Goal: Navigation & Orientation: Find specific page/section

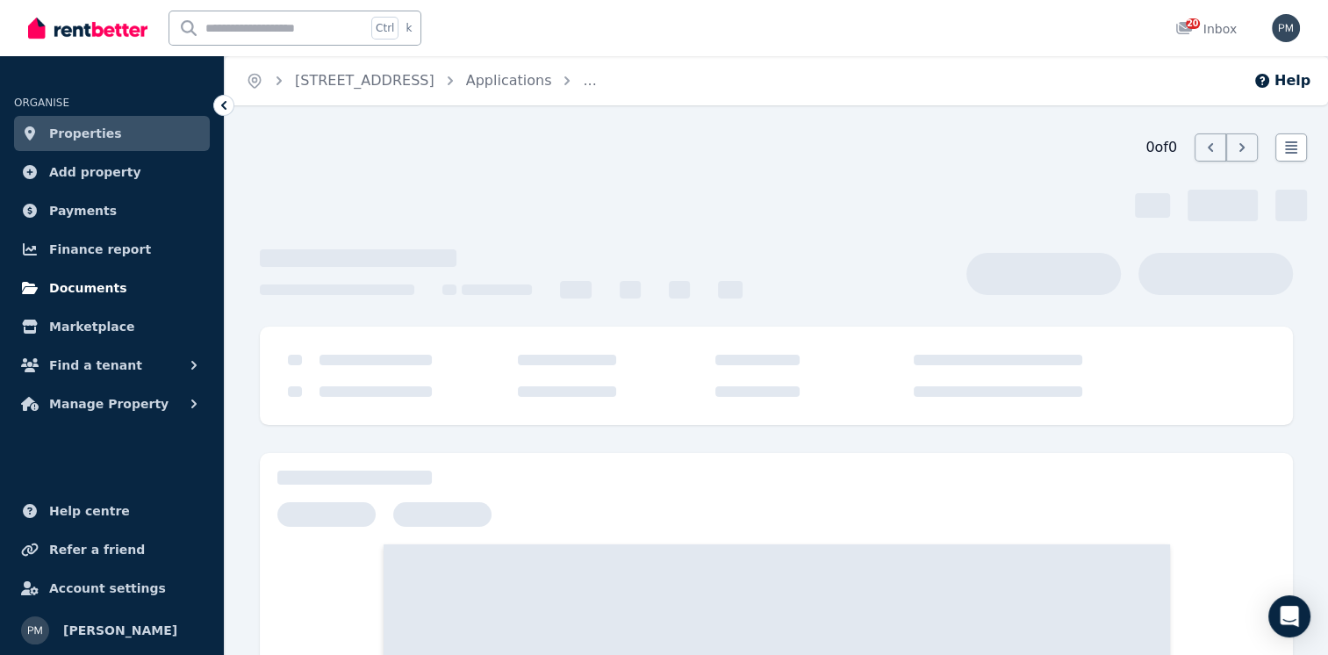
click at [96, 284] on span "Documents" at bounding box center [88, 287] width 78 height 21
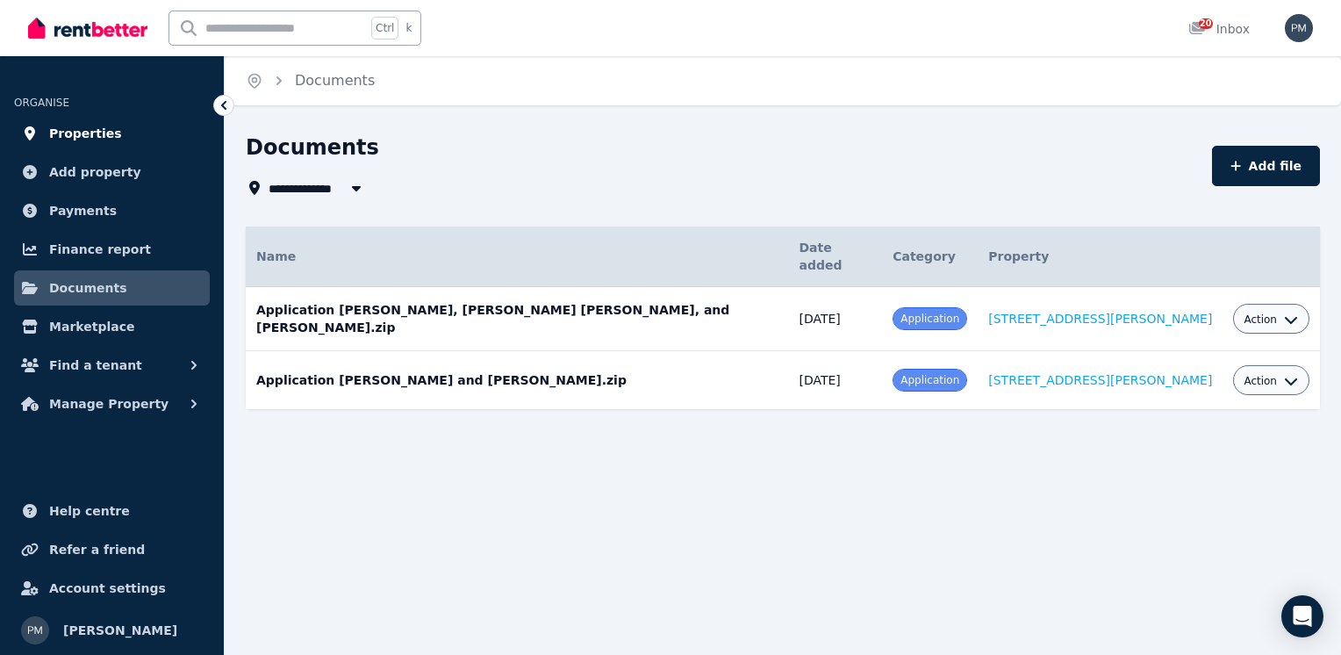
click at [83, 137] on span "Properties" at bounding box center [85, 133] width 73 height 21
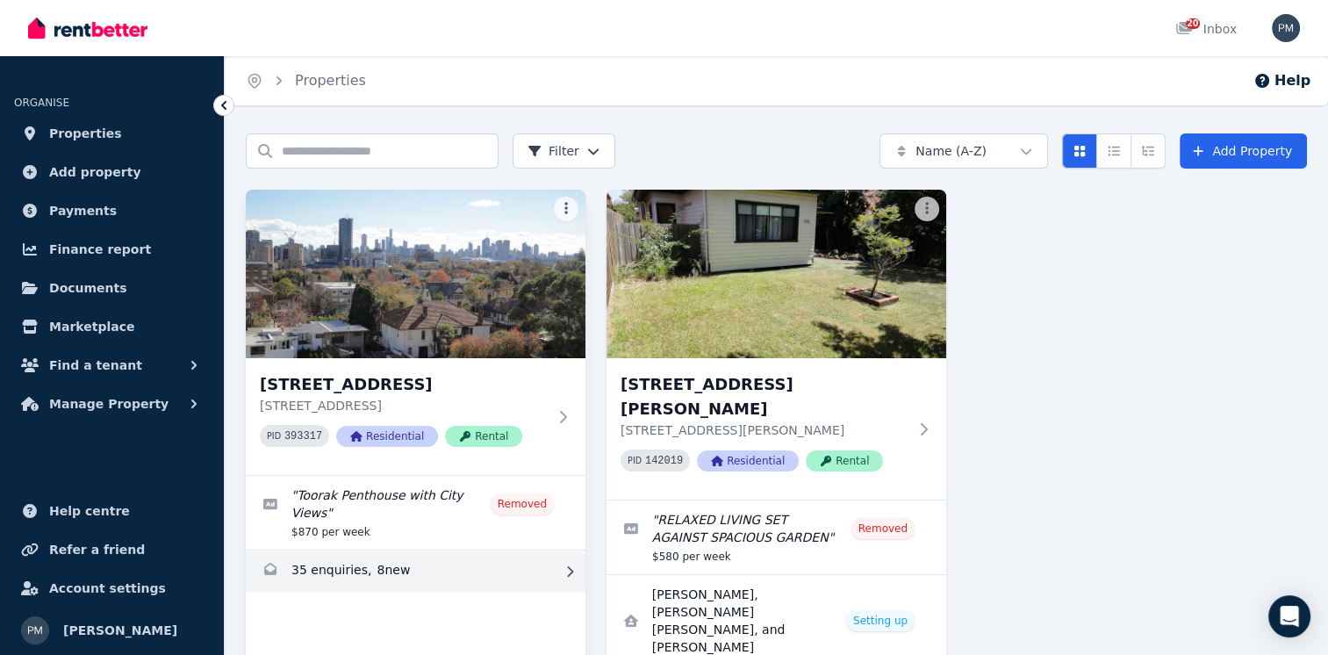
click at [478, 556] on link "Enquiries for 22/415 Toorak Rd, Toorak" at bounding box center [416, 571] width 340 height 42
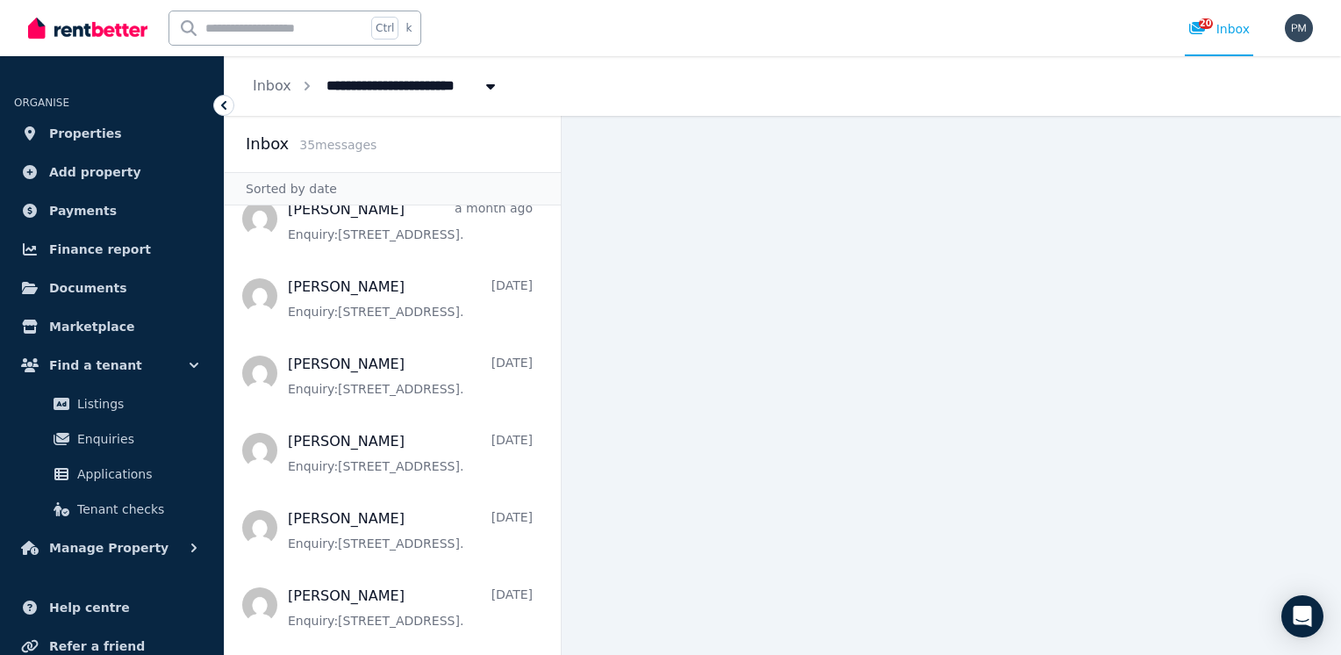
scroll to position [1492, 0]
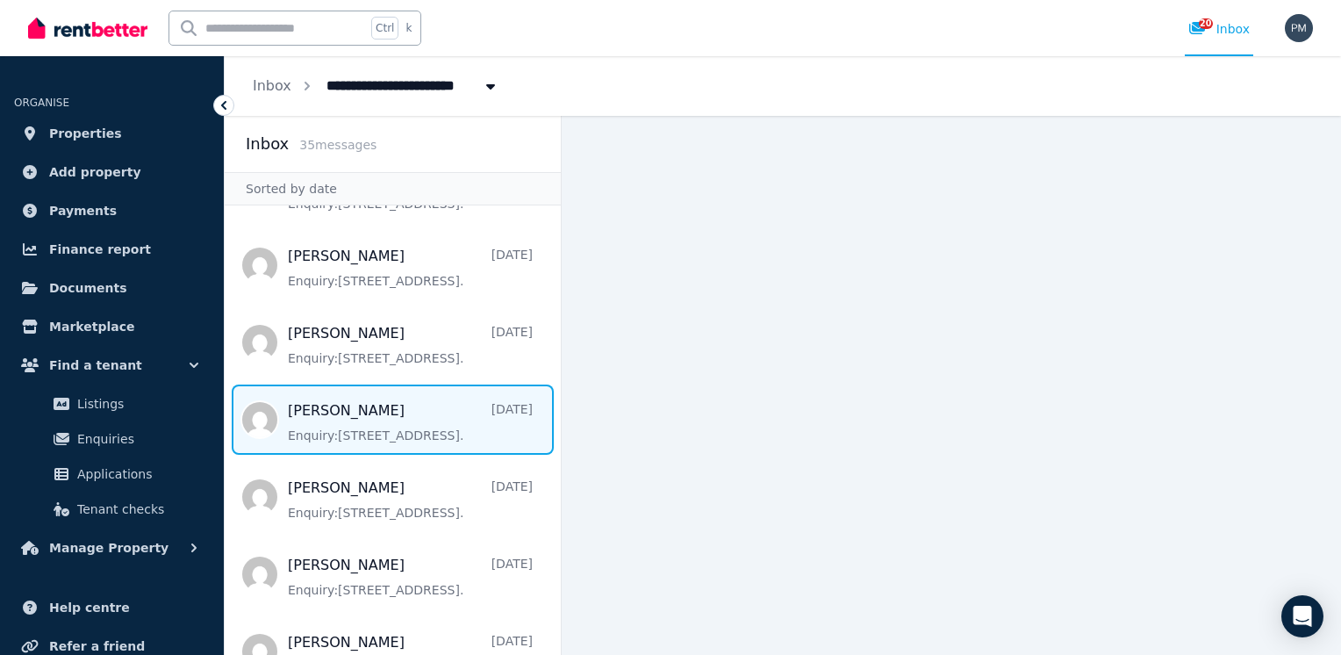
click at [370, 385] on span "Message list" at bounding box center [393, 420] width 336 height 70
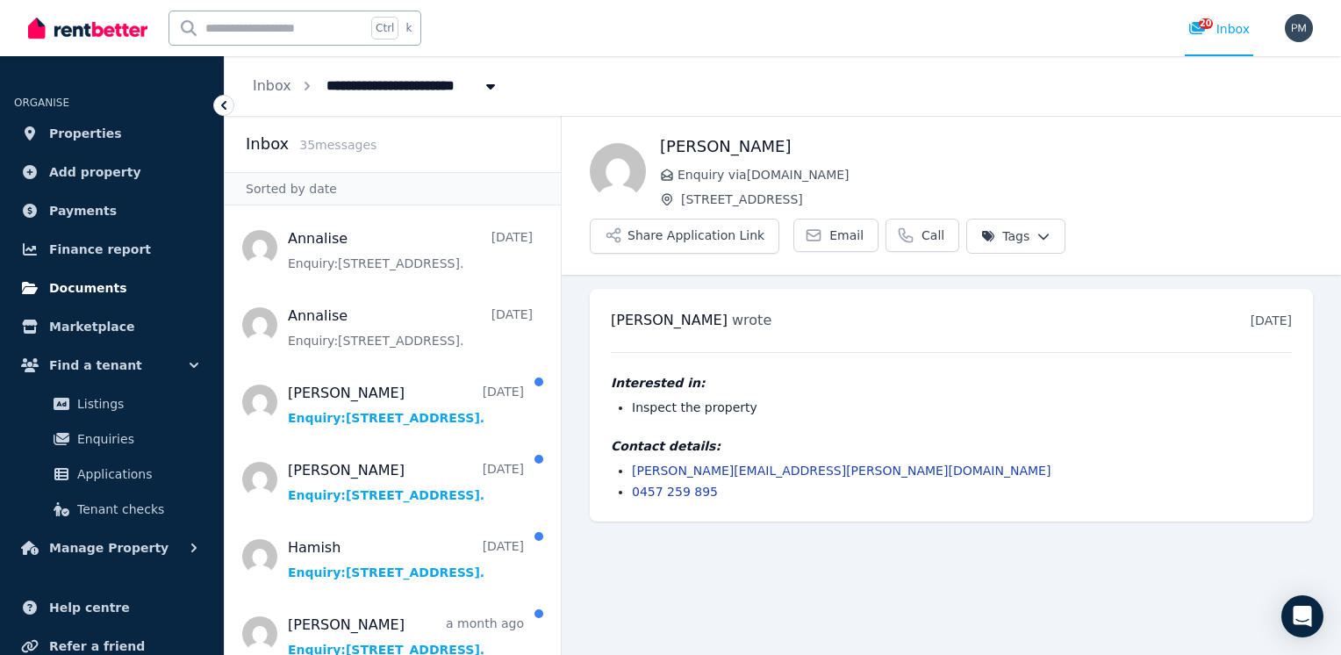
click at [72, 286] on span "Documents" at bounding box center [88, 287] width 78 height 21
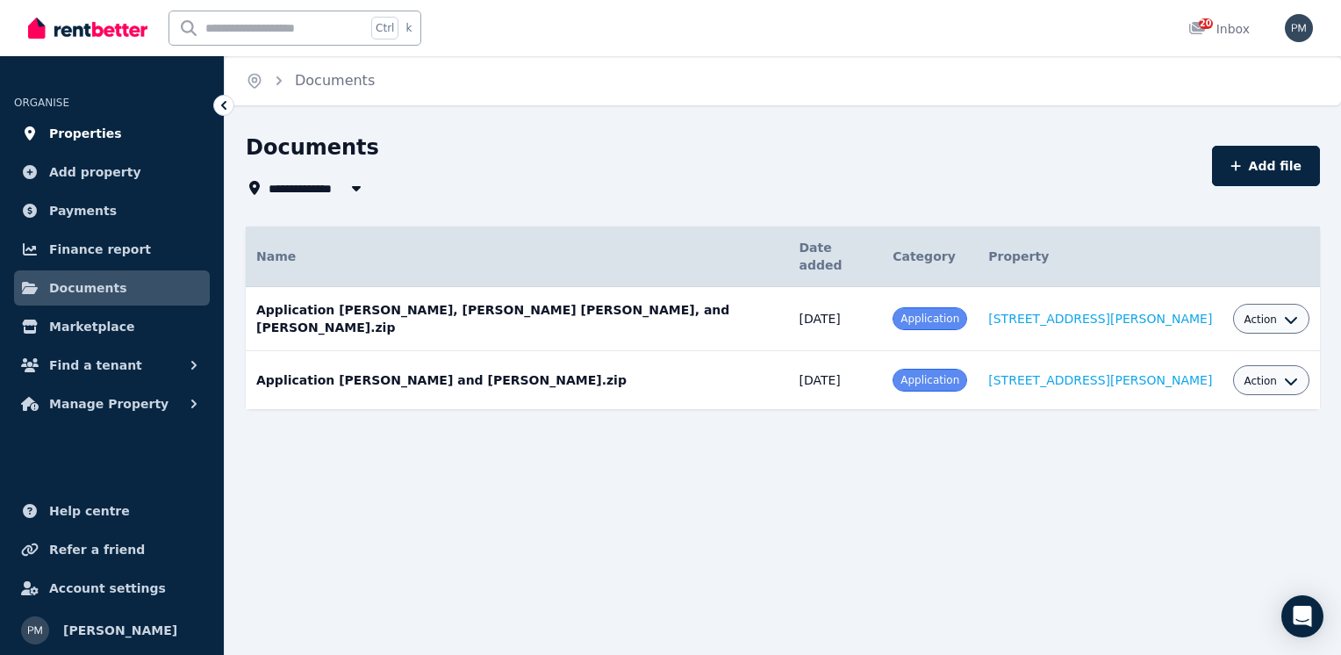
click at [100, 140] on span "Properties" at bounding box center [85, 133] width 73 height 21
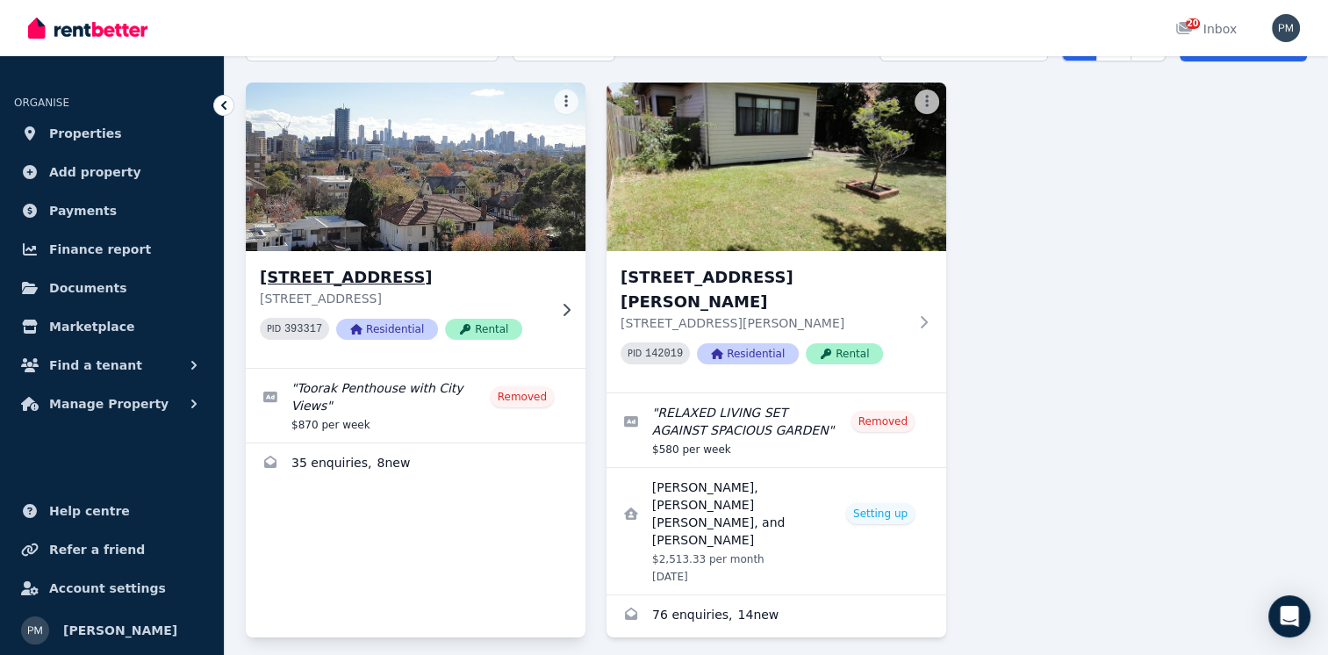
scroll to position [109, 0]
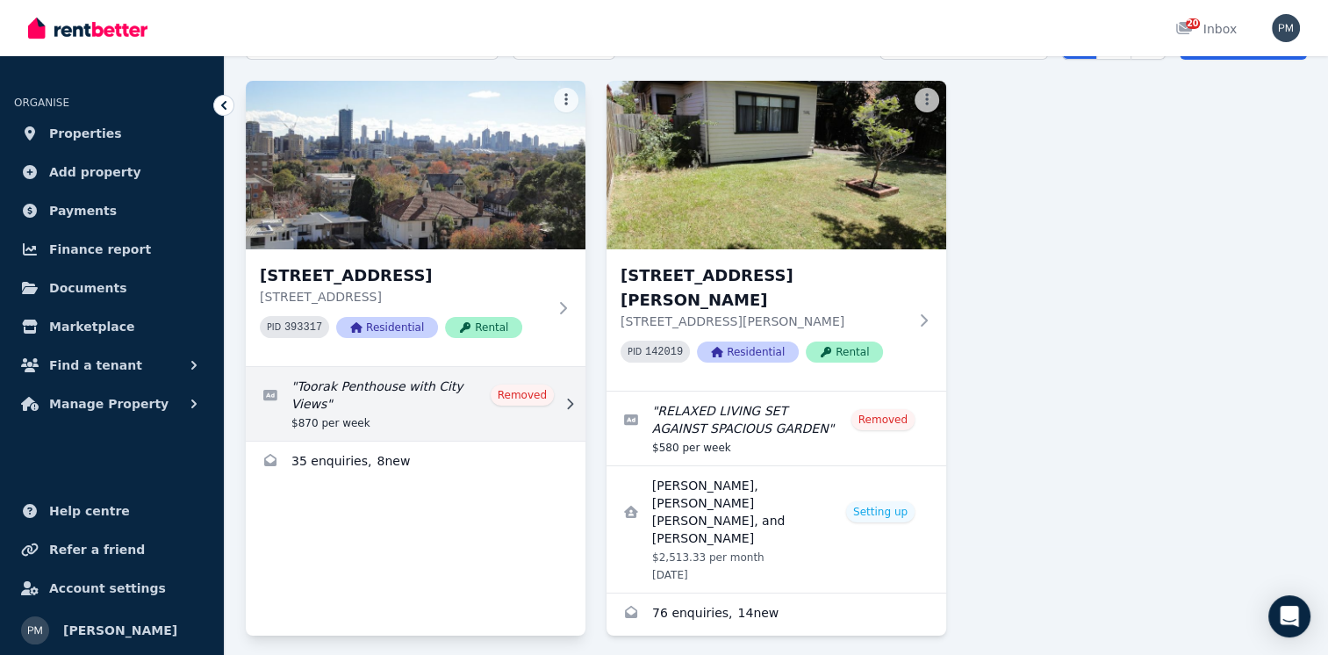
click at [569, 398] on icon at bounding box center [570, 404] width 18 height 12
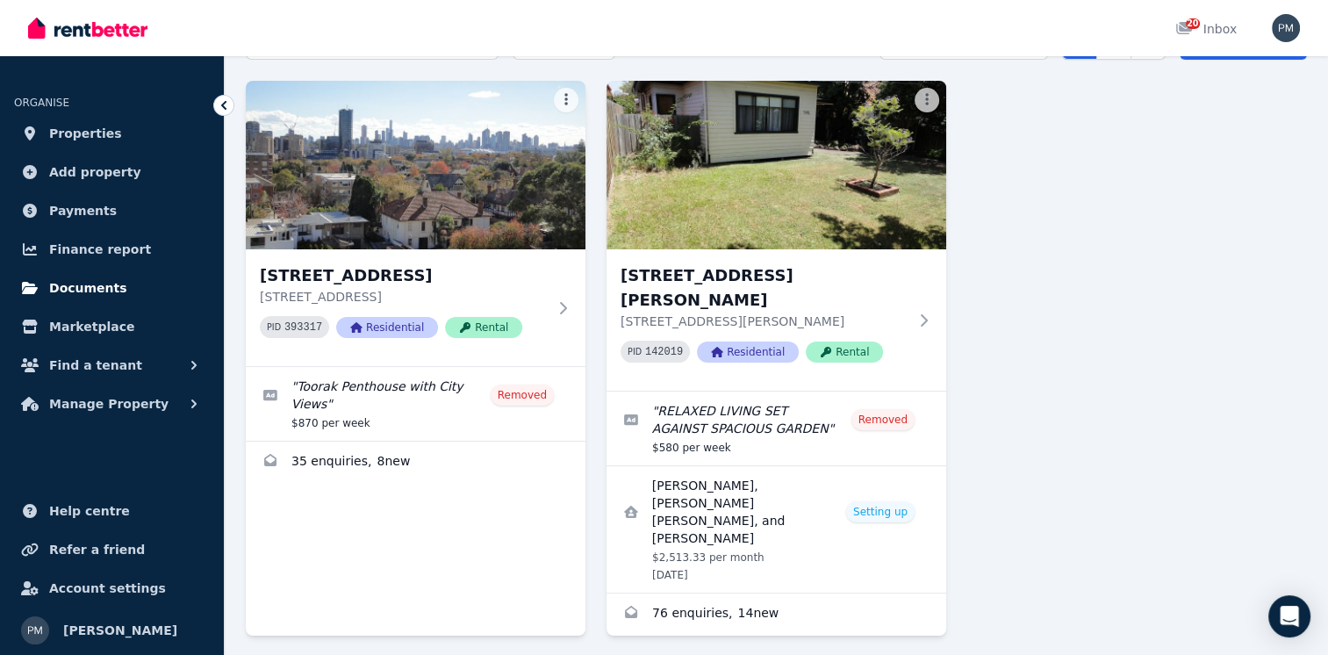
click at [100, 283] on span "Documents" at bounding box center [88, 287] width 78 height 21
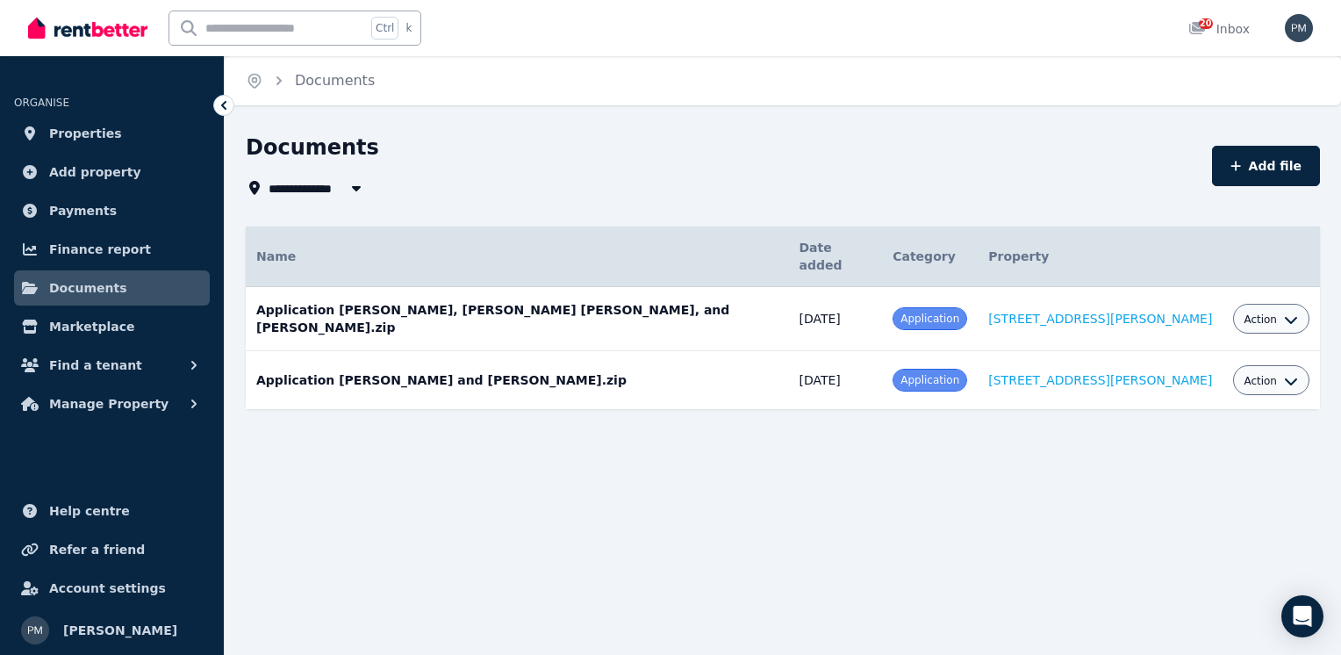
click at [359, 186] on icon "button" at bounding box center [356, 188] width 9 height 5
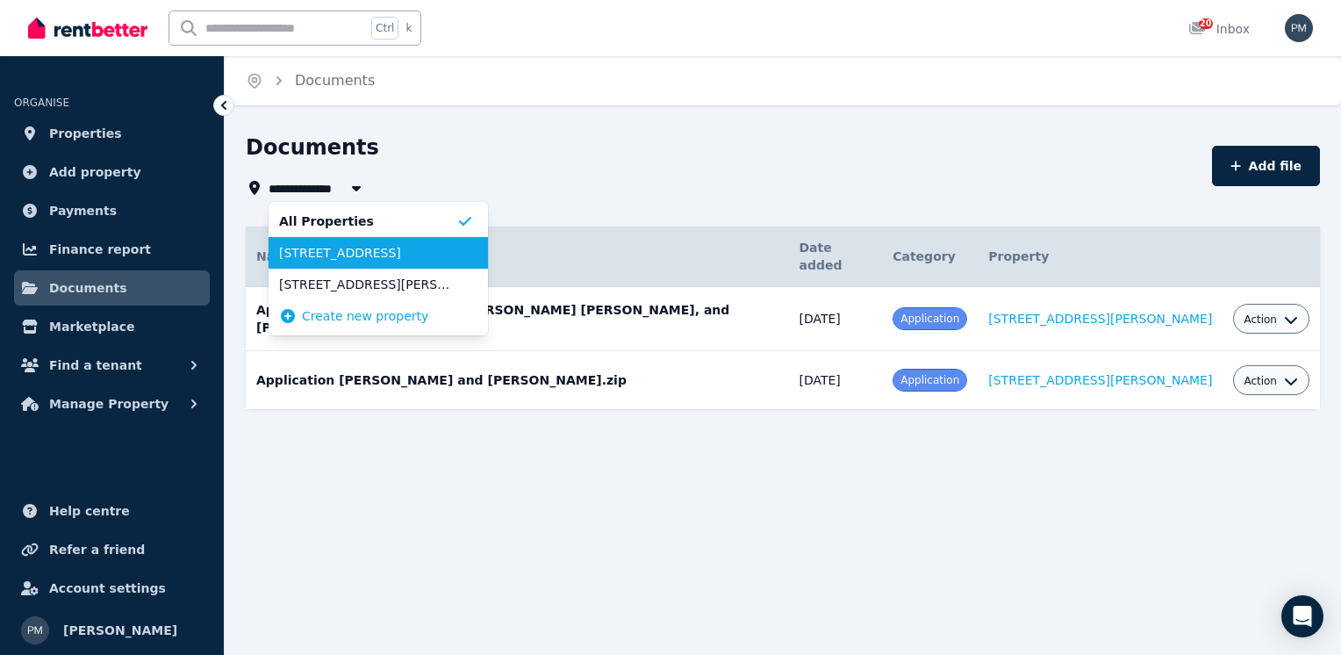
click at [324, 249] on span "[STREET_ADDRESS]" at bounding box center [367, 253] width 177 height 18
type input "**********"
